Goal: Communication & Community: Answer question/provide support

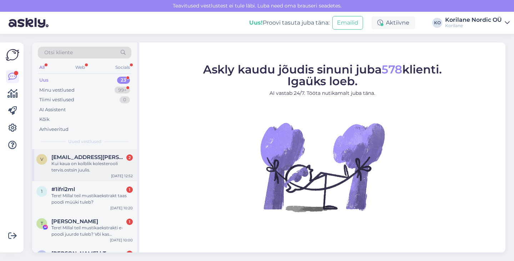
click at [91, 164] on div "Kui kaua on kolblik kolesterooli tervis.ostsin juulis." at bounding box center [91, 167] width 81 height 13
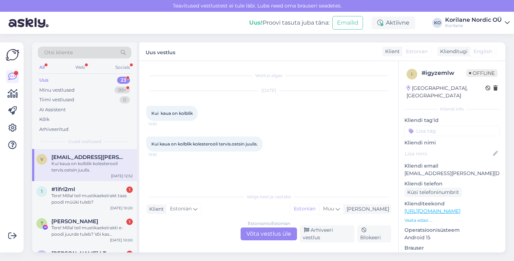
click at [277, 236] on div "Estonian to Estonian Võta vestlus üle" at bounding box center [268, 234] width 56 height 13
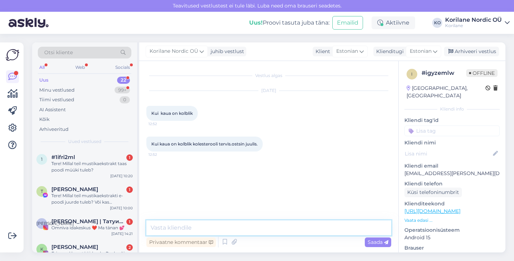
click at [238, 227] on textarea at bounding box center [268, 227] width 245 height 15
type textarea "Tere! Aitäh küsimuse eest. Kolesterooli tervis säilib 2 aastat ilusti :)"
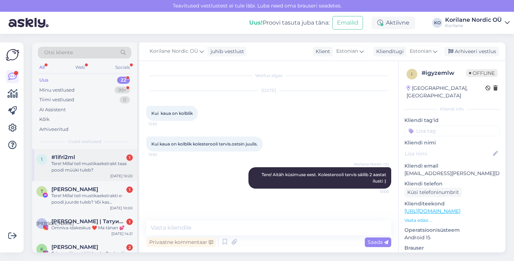
click at [81, 169] on div "Tere! Millal teil mustikaekstrakt taas poodi müüki tuleb?" at bounding box center [91, 167] width 81 height 13
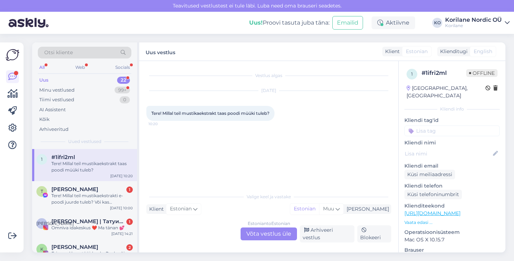
click at [256, 239] on div "Estonian to Estonian Võta vestlus üle" at bounding box center [268, 234] width 56 height 13
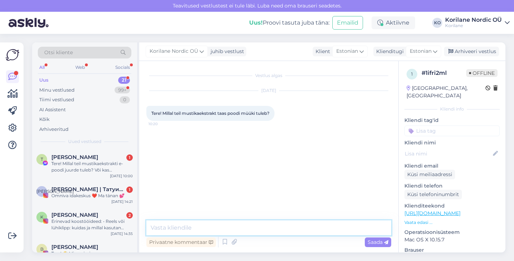
click at [235, 231] on textarea at bounding box center [268, 227] width 245 height 15
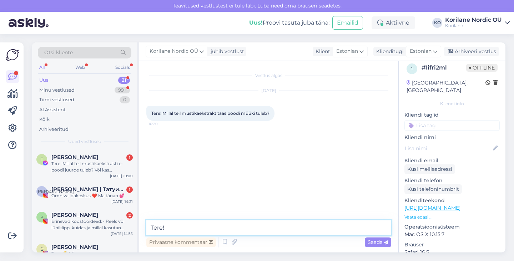
scroll to position [5, 0]
type textarea "Tere!"
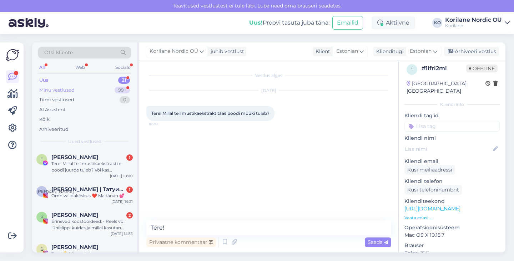
click at [66, 91] on div "Minu vestlused" at bounding box center [56, 90] width 35 height 7
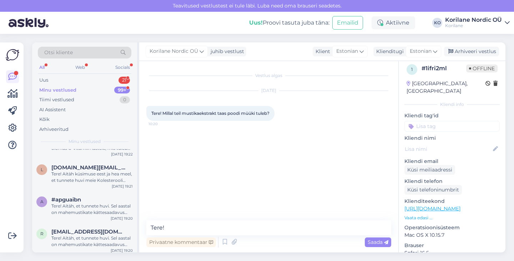
scroll to position [112, 0]
click at [71, 206] on div "Tere! Aitäh, et tunnete huvi. Sel aastal on mahemustikate kättesaadavus väga ke…" at bounding box center [91, 208] width 81 height 13
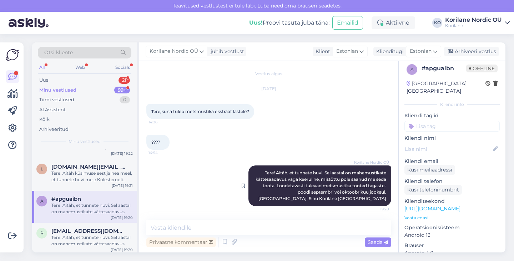
click at [300, 180] on span "Tere! Aitäh, et tunnete huvi. Sel aastal on mahemustikate kättesaadavus väga ke…" at bounding box center [321, 185] width 132 height 31
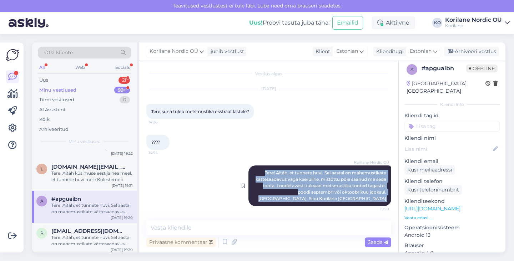
click at [300, 180] on span "Tere! Aitäh, et tunnete huvi. Sel aastal on mahemustikate kättesaadavus väga ke…" at bounding box center [321, 185] width 132 height 31
copy div "Tere! Aitäh, et tunnete huvi. Sel aastal on mahemustikate kättesaadavus väga ke…"
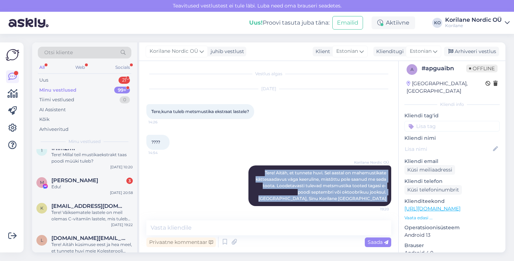
scroll to position [0, 0]
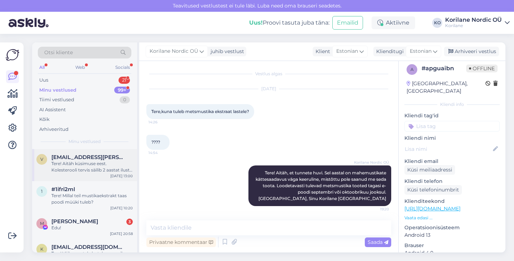
click at [78, 165] on div "Tere! Aitäh küsimuse eest. Kolesterooli tervis säilib 2 aastat ilusti :)" at bounding box center [91, 167] width 81 height 13
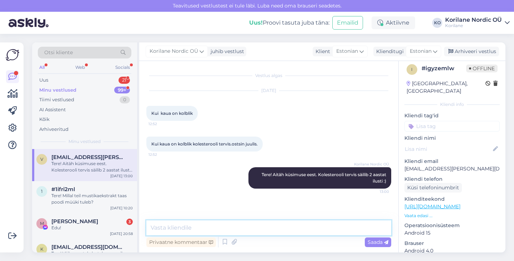
click at [181, 224] on textarea at bounding box center [268, 227] width 245 height 15
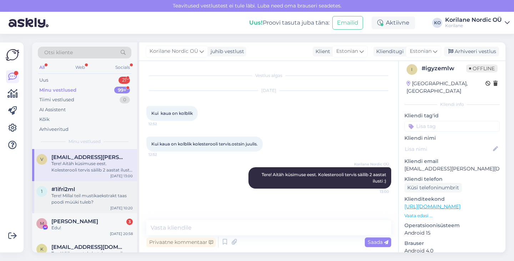
click at [73, 197] on div "Tere! Millal teil mustikaekstrakt taas poodi müüki tuleb?" at bounding box center [91, 199] width 81 height 13
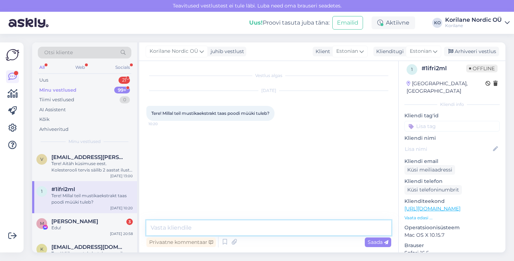
click at [170, 231] on textarea at bounding box center [268, 227] width 245 height 15
paste textarea "Tere! Aitäh, et tunnete huvi. Sel aastal on mahemustikate kättesaadavus väga ke…"
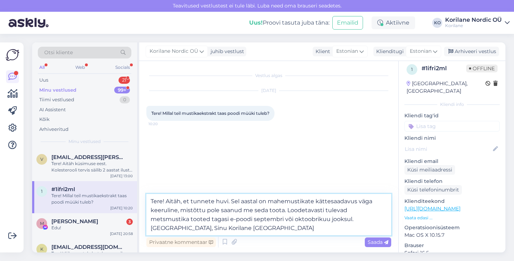
click at [357, 198] on textarea "Tere! Aitäh, et tunnete huvi. Sel aastal on mahemustikate kättesaadavus väga ke…" at bounding box center [268, 214] width 245 height 41
click at [256, 228] on textarea "Tere! Aitäh, et tunnete huvi. Sel aastal on mahemustikate kättesaadavus olnud v…" at bounding box center [268, 214] width 245 height 41
drag, startPoint x: 294, startPoint y: 219, endPoint x: 252, endPoint y: 218, distance: 42.4
click at [252, 218] on textarea "Tere! Aitäh, et tunnete huvi. Sel aastal on mahemustikate kättesaadavus olnud v…" at bounding box center [268, 214] width 245 height 41
click at [264, 228] on textarea "Tere! Aitäh, et tunnete huvi. Sel aastal on mahemustikate kättesaadavus olnud v…" at bounding box center [268, 214] width 245 height 41
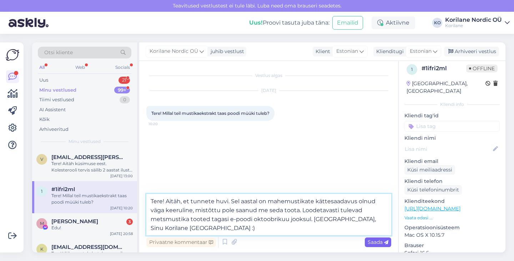
type textarea "Tere! Aitäh, et tunnete huvi. Sel aastal on mahemustikate kättesaadavus olnud v…"
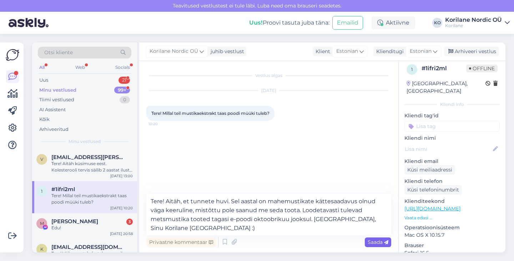
click at [375, 243] on span "Saada" at bounding box center [377, 242] width 21 height 6
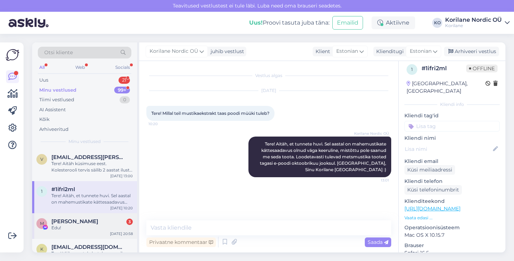
click at [85, 230] on div "Edu!" at bounding box center [91, 228] width 81 height 6
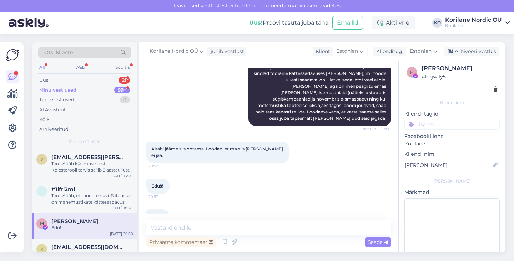
scroll to position [279, 0]
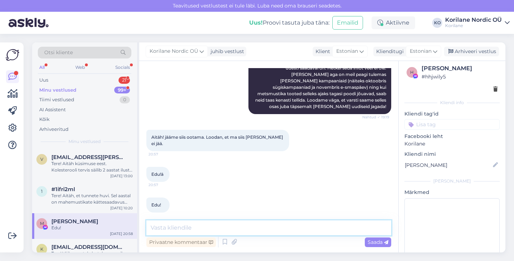
click at [225, 229] on textarea at bounding box center [268, 227] width 245 height 15
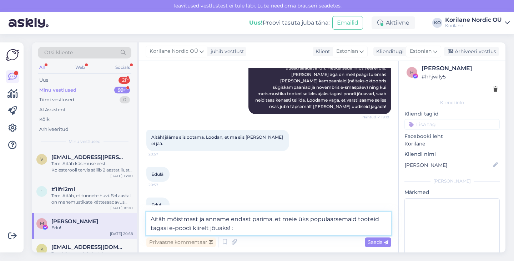
type textarea "Aitäh mõistmast ja anname endast parima, et meie üks populaarsemaid tooteid tag…"
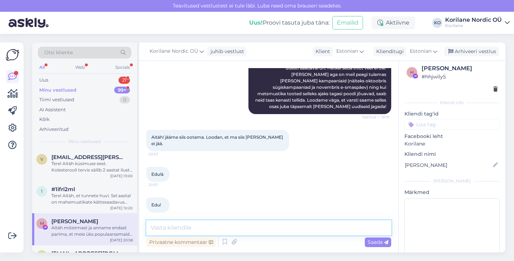
scroll to position [331, 0]
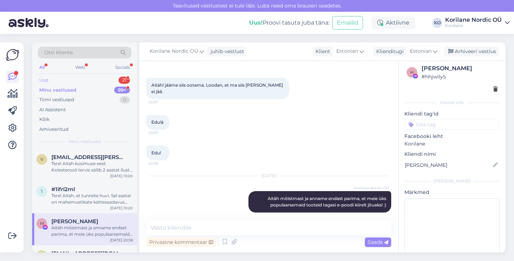
click at [85, 76] on div "Uus 21" at bounding box center [84, 80] width 93 height 10
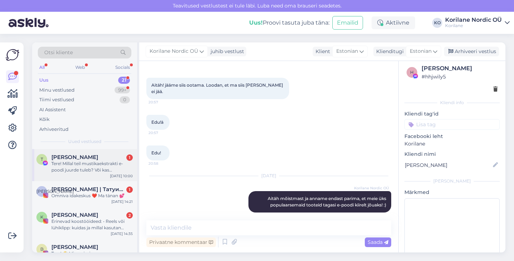
click at [80, 166] on div "Tere! Millal teil mustikaekstrakti e-poodi juurde tuleb? Või kas Kuressaares mi…" at bounding box center [91, 167] width 81 height 13
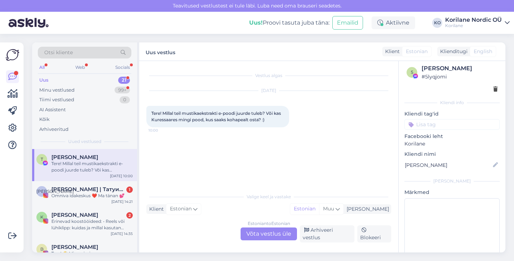
click at [263, 230] on div "Estonian to Estonian Võta vestlus üle" at bounding box center [268, 234] width 56 height 13
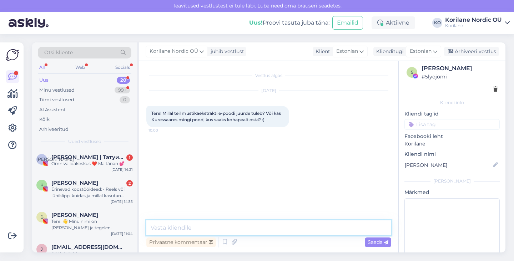
click at [232, 228] on textarea at bounding box center [268, 227] width 245 height 15
paste textarea "Tere! Aitäh, et tunnete huvi. Sel aastal on mahemustikate kättesaadavus väga ke…"
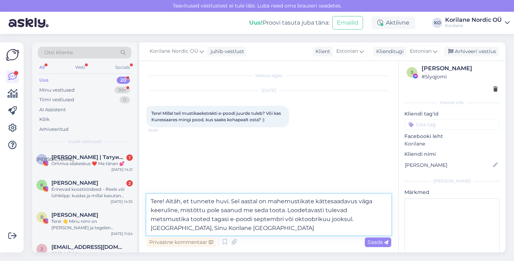
drag, startPoint x: 255, startPoint y: 219, endPoint x: 214, endPoint y: 218, distance: 40.7
click at [214, 218] on textarea "Tere! Aitäh, et tunnete huvi. Sel aastal on mahemustikate kättesaadavus väga ke…" at bounding box center [268, 214] width 245 height 41
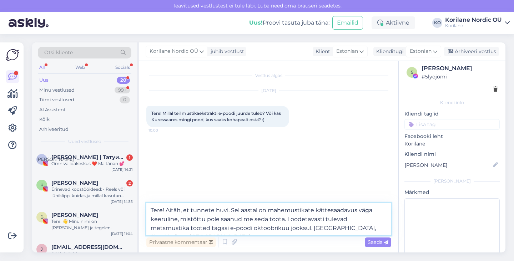
click at [273, 226] on textarea "Tere! Aitäh, et tunnete huvi. Sel aastal on mahemustikate kättesaadavus väga ke…" at bounding box center [268, 219] width 245 height 32
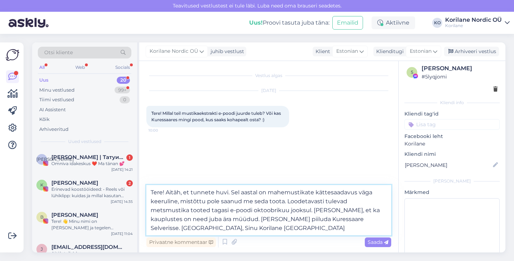
click at [243, 229] on textarea "Tere! Aitäh, et tunnete huvi. Sel aastal on mahemustikate kättesaadavus väga ke…" at bounding box center [268, 210] width 245 height 50
type textarea "Tere! Aitäh, et tunnete huvi. Sel aastal on mahemustikate kättesaadavus väga ke…"
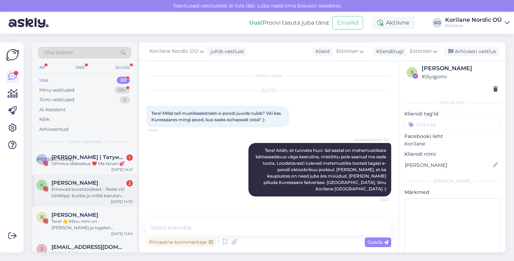
click at [78, 193] on div "Erinevad koostööideed: • Reels või lühiklipp: kuidas ja millal kasutan Korilase…" at bounding box center [91, 192] width 81 height 13
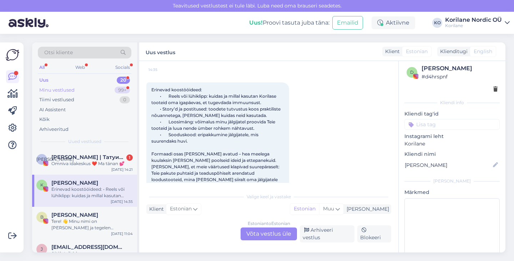
click at [82, 87] on div "Minu vestlused 99+" at bounding box center [84, 90] width 93 height 10
